Goal: Information Seeking & Learning: Understand process/instructions

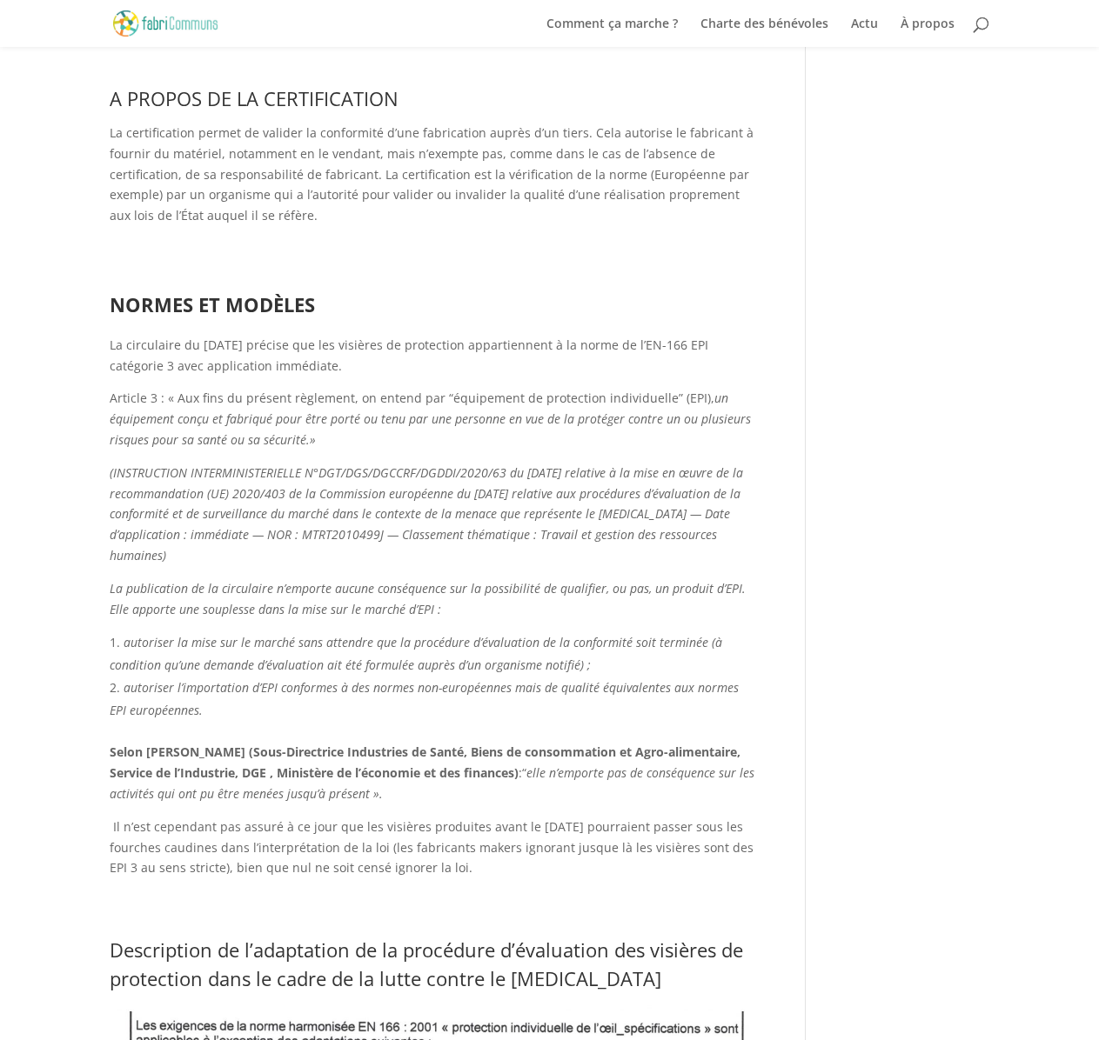
scroll to position [3480, 0]
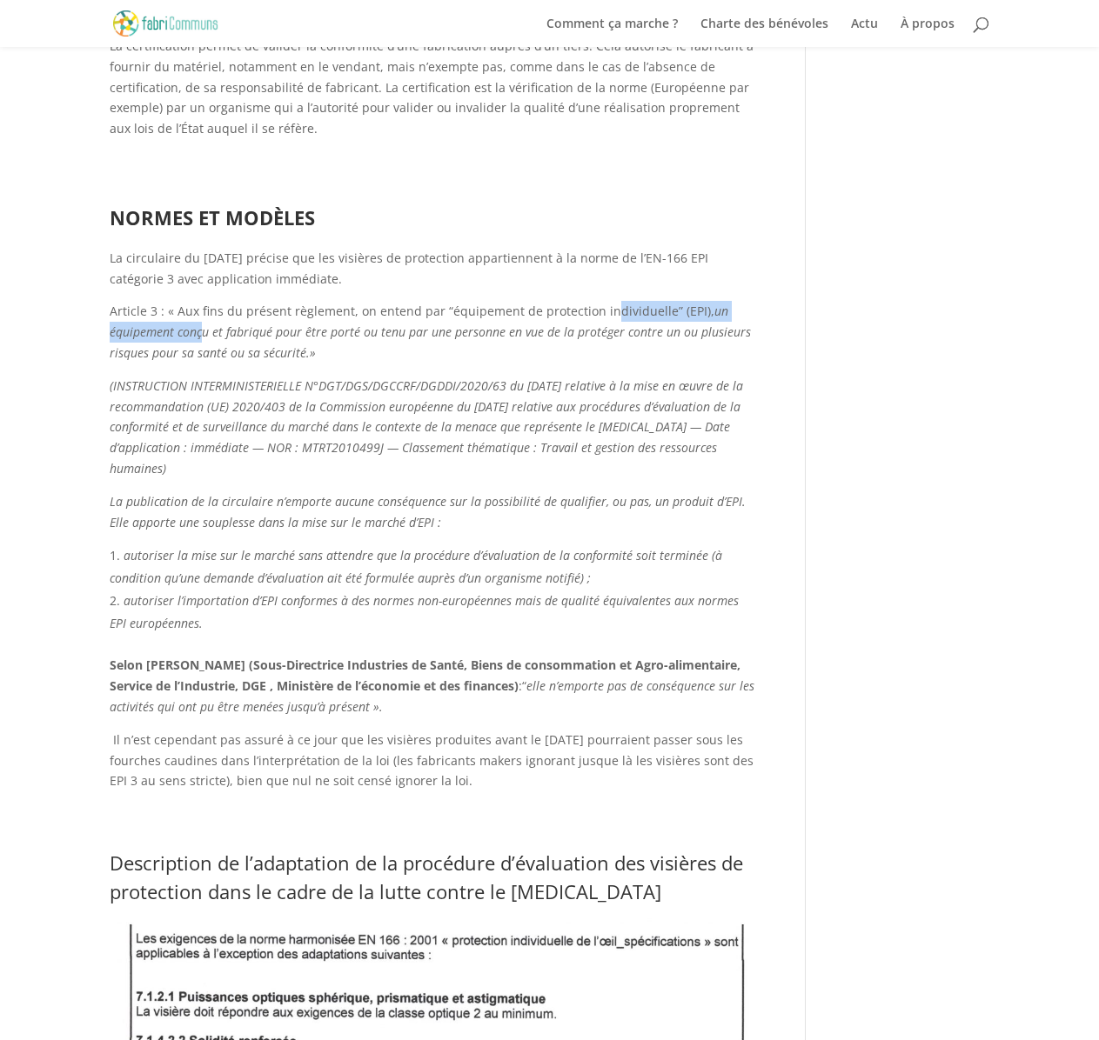
drag, startPoint x: 199, startPoint y: 278, endPoint x: 601, endPoint y: 271, distance: 402.0
click at [601, 301] on p "Article 3 : « Aux fins du présent règlement, on entend par “équipement de prote…" at bounding box center [433, 338] width 647 height 74
click at [601, 303] on span "Article 3 : « Aux fins du présent règlement, on entend par “équipement de prote…" at bounding box center [412, 311] width 605 height 17
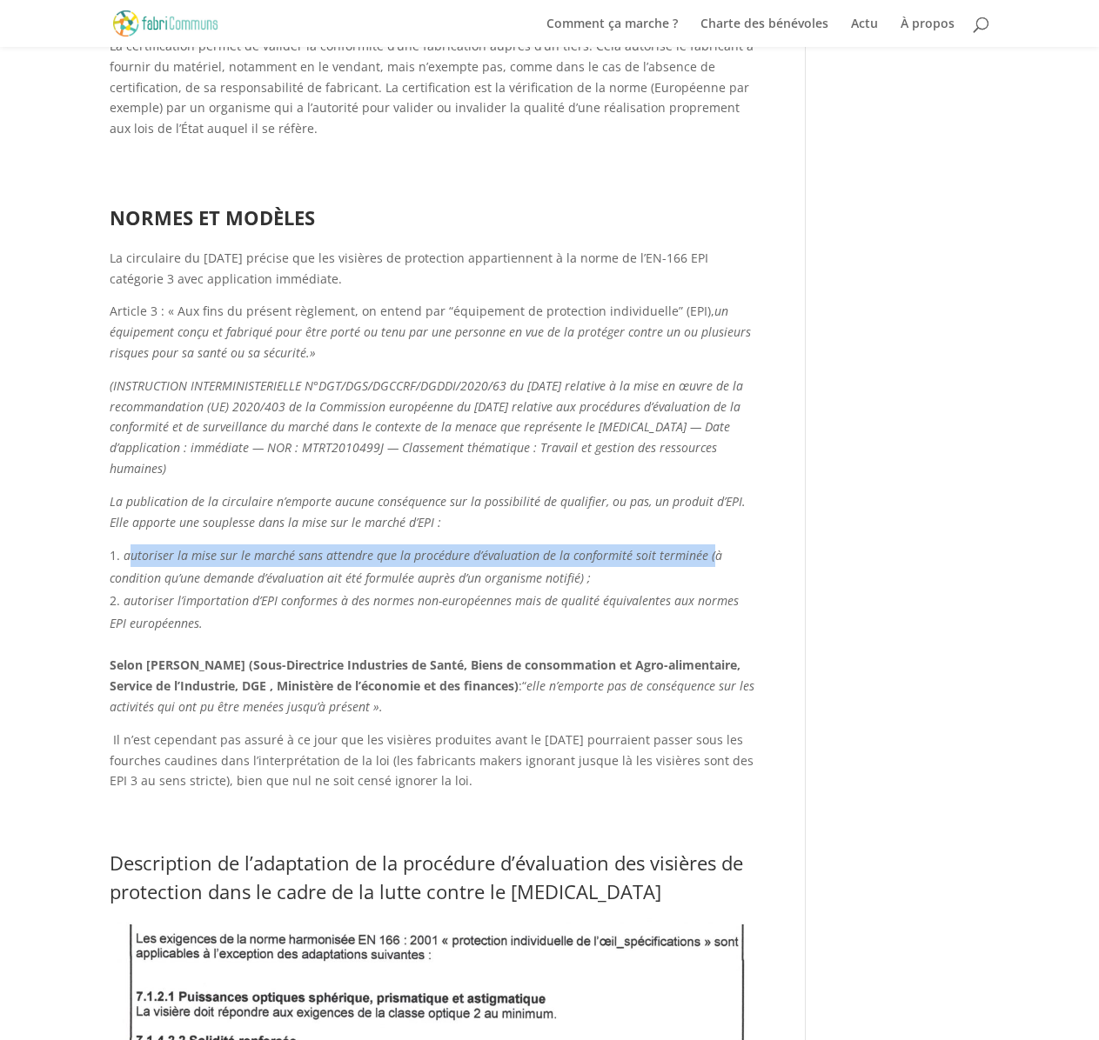
drag, startPoint x: 118, startPoint y: 511, endPoint x: 699, endPoint y: 505, distance: 580.3
click at [699, 545] on li "autoriser la mise sur le marché sans attendre que la procédure d’évaluation de …" at bounding box center [433, 567] width 647 height 45
click at [699, 547] on span "autoriser la mise sur le marché sans attendre que la procédure d’évaluation de …" at bounding box center [416, 566] width 612 height 39
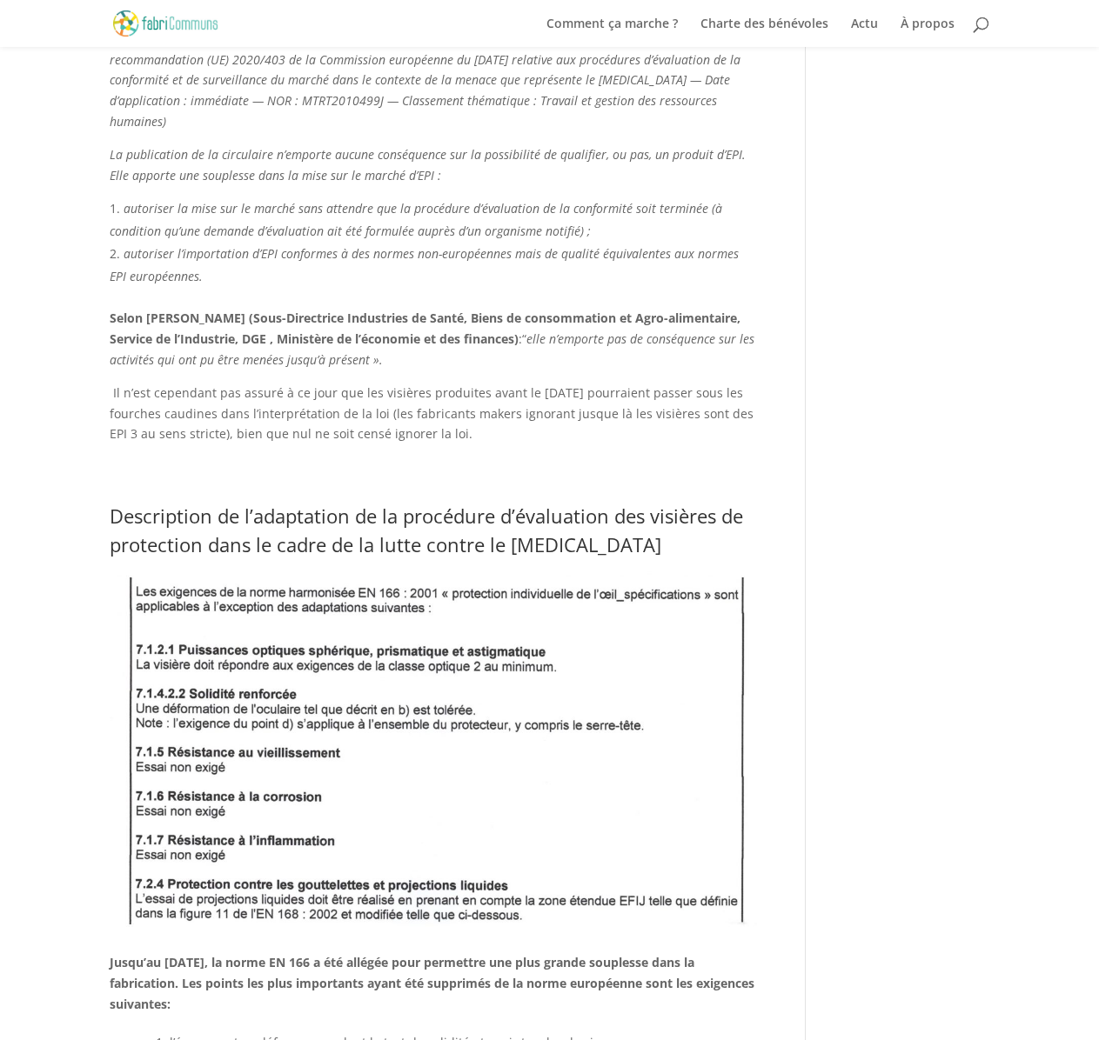
scroll to position [3828, 0]
click at [576, 502] on span "adaptation de la procédure d’évaluation des visières de protection dans le cadr…" at bounding box center [426, 529] width 633 height 55
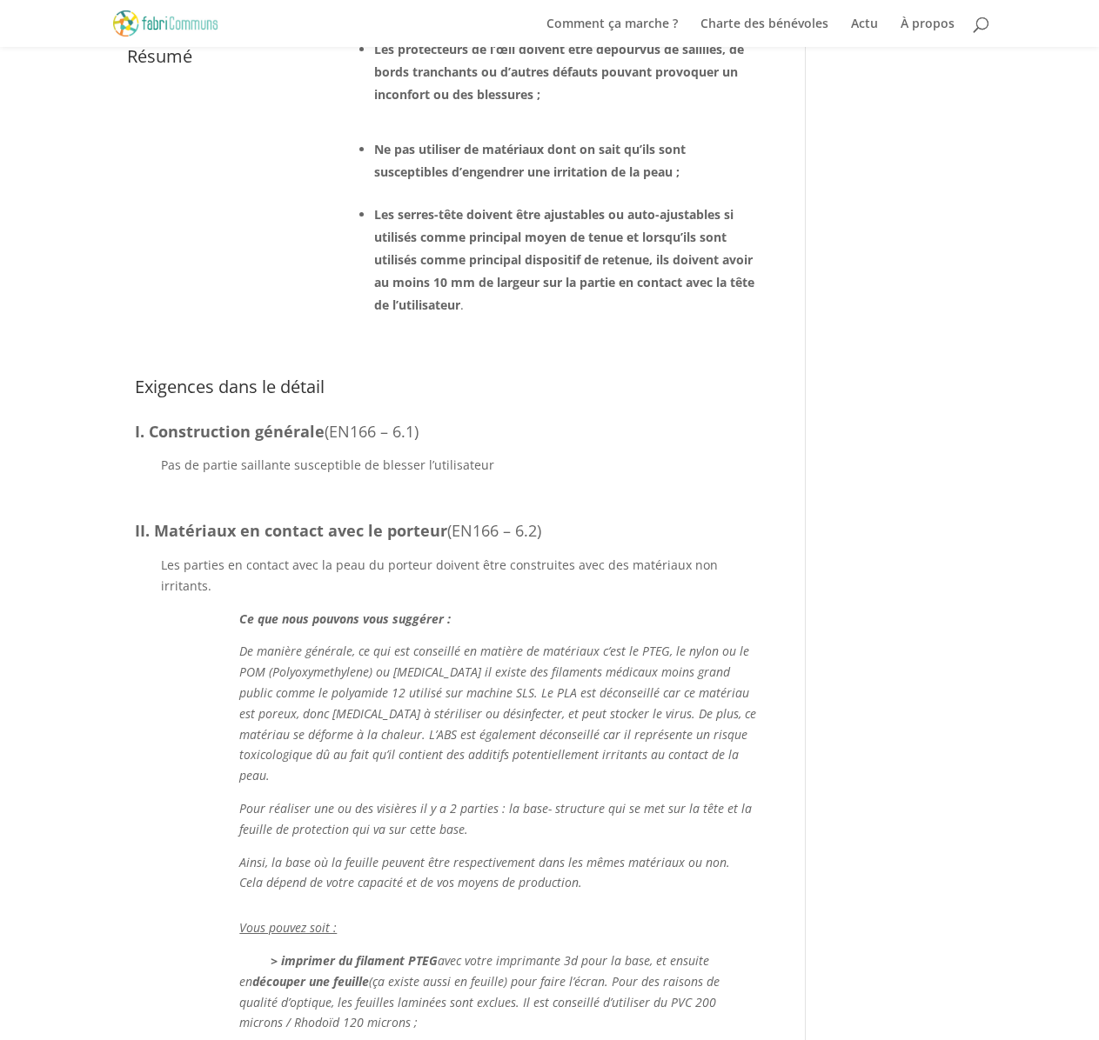
scroll to position [5220, 0]
